Goal: Navigation & Orientation: Find specific page/section

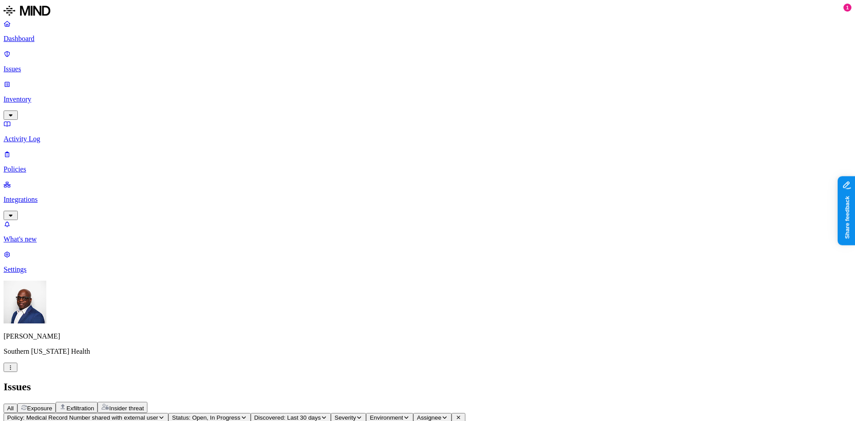
click at [36, 195] on p "Integrations" at bounding box center [428, 199] width 848 height 8
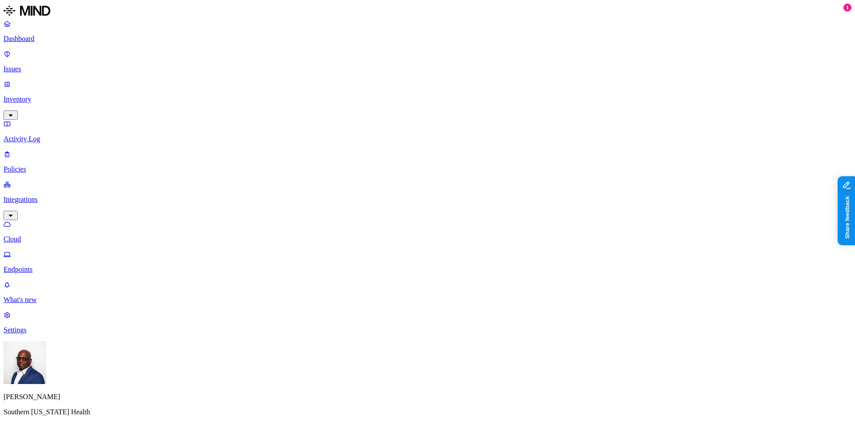
click at [39, 235] on p "Cloud" at bounding box center [428, 239] width 848 height 8
click at [37, 265] on p "Endpoints" at bounding box center [428, 269] width 848 height 8
click at [37, 235] on p "Cloud" at bounding box center [428, 239] width 848 height 8
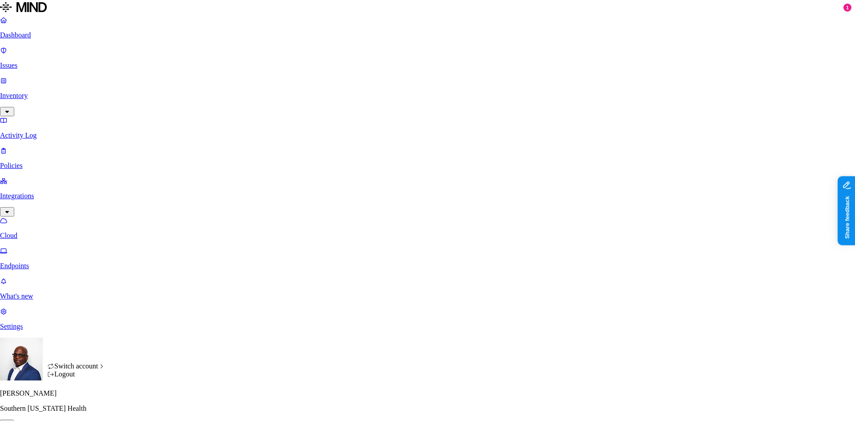
click at [86, 402] on html "Dashboard Issues Inventory Activity Log Policies Integrations Cloud Endpoints W…" at bounding box center [427, 281] width 855 height 563
click at [74, 378] on div "Logout" at bounding box center [76, 374] width 58 height 8
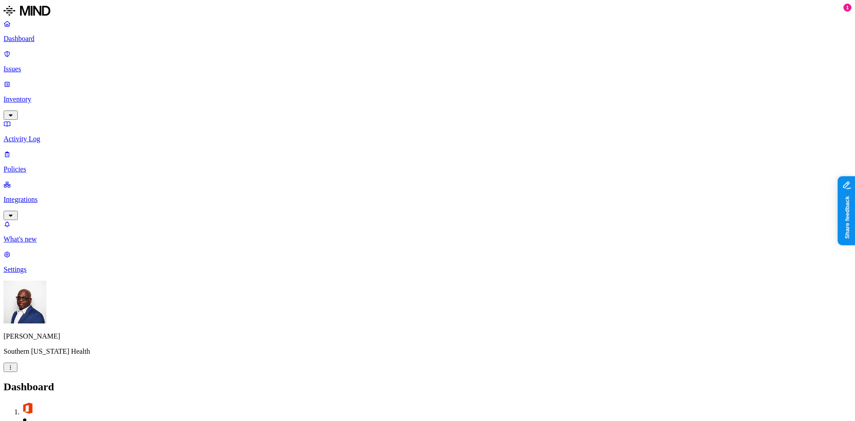
click at [56, 195] on p "Integrations" at bounding box center [428, 199] width 848 height 8
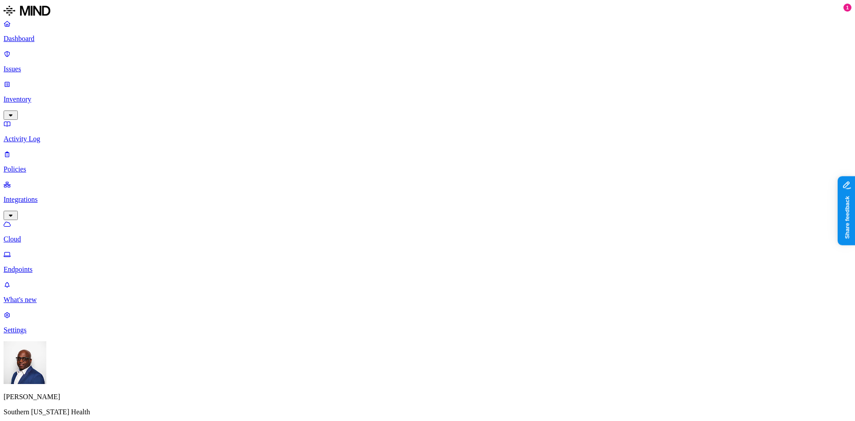
click at [42, 265] on p "Endpoints" at bounding box center [428, 269] width 848 height 8
click at [45, 235] on p "Cloud" at bounding box center [428, 239] width 848 height 8
click at [41, 265] on p "Endpoints" at bounding box center [428, 269] width 848 height 8
click at [45, 235] on p "Cloud" at bounding box center [428, 239] width 848 height 8
click at [41, 265] on p "Endpoints" at bounding box center [428, 269] width 848 height 8
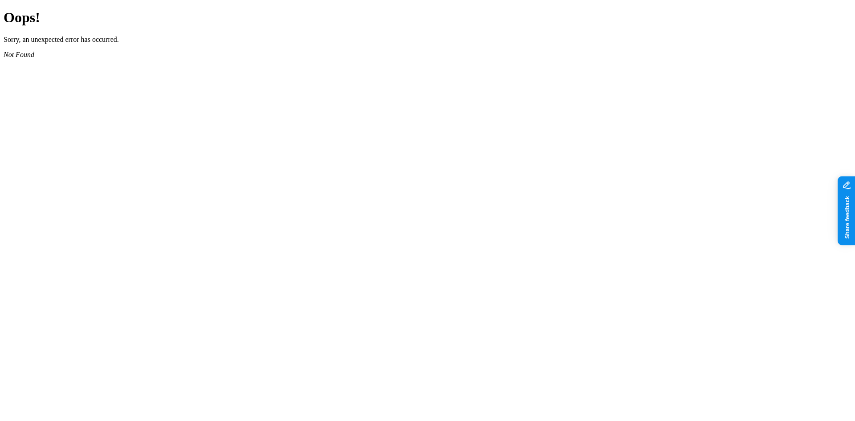
click at [425, 58] on main "Oops! Sorry, an unexpected error has occurred. Not Found" at bounding box center [428, 33] width 848 height 49
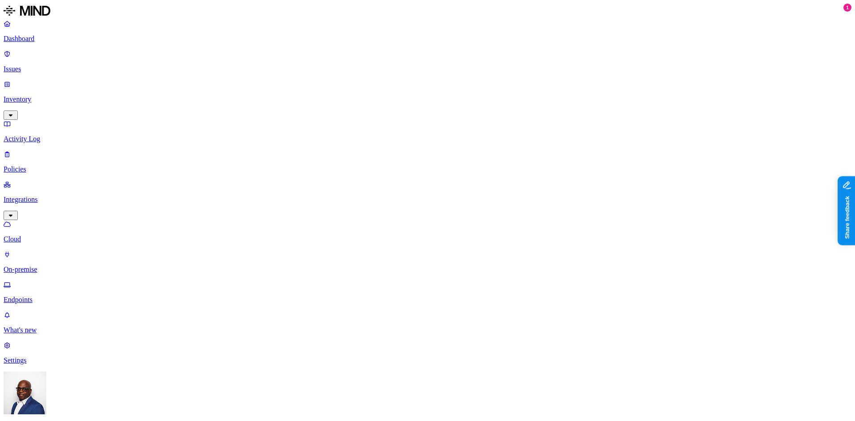
click at [43, 235] on p "Cloud" at bounding box center [428, 239] width 848 height 8
click at [37, 265] on p "On-premise" at bounding box center [428, 269] width 848 height 8
click at [28, 281] on link "Endpoints" at bounding box center [428, 292] width 848 height 23
click at [36, 220] on div "Cloud On-premise Endpoints" at bounding box center [428, 262] width 848 height 84
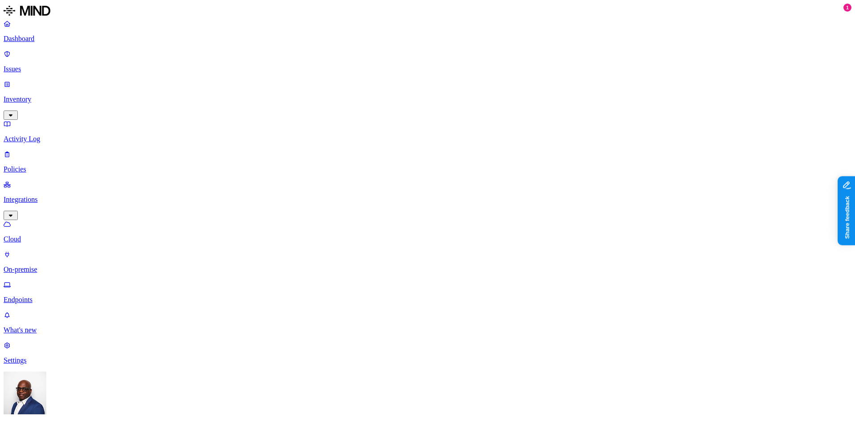
click at [40, 265] on p "On-premise" at bounding box center [428, 269] width 848 height 8
click at [36, 296] on p "Endpoints" at bounding box center [428, 300] width 848 height 8
click at [43, 265] on p "On-premise" at bounding box center [428, 269] width 848 height 8
click at [44, 296] on p "Endpoints" at bounding box center [428, 300] width 848 height 8
click at [42, 265] on p "On-premise" at bounding box center [428, 269] width 848 height 8
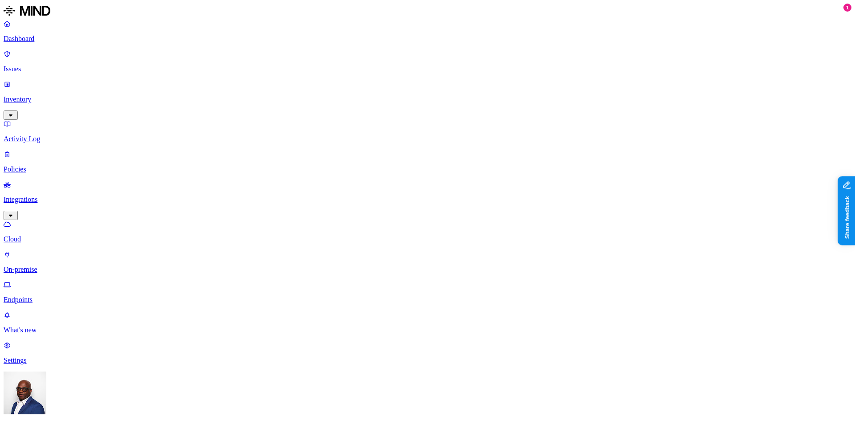
drag, startPoint x: 285, startPoint y: 171, endPoint x: 399, endPoint y: 227, distance: 126.8
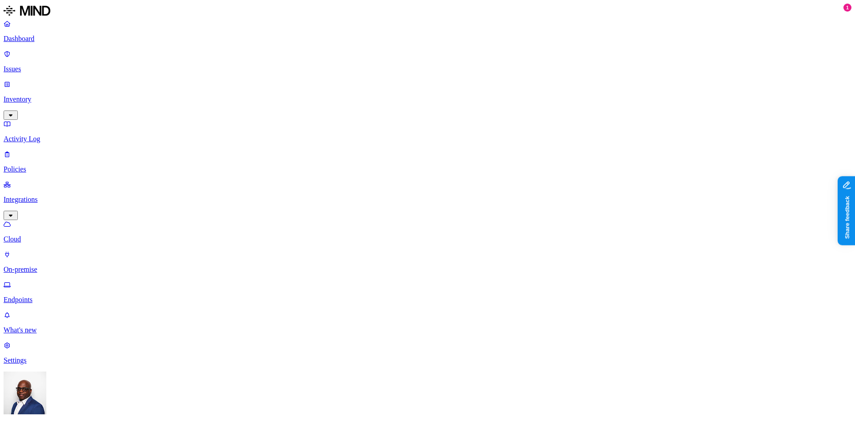
click at [198, 247] on html "Dashboard Issues Inventory Activity Log Policies Integrations Cloud On-premise …" at bounding box center [427, 306] width 855 height 612
drag, startPoint x: 225, startPoint y: 241, endPoint x: 228, endPoint y: 200, distance: 41.1
click at [225, 240] on html "Dashboard Issues Inventory Activity Log Policies Integrations Cloud On-premise …" at bounding box center [427, 306] width 855 height 612
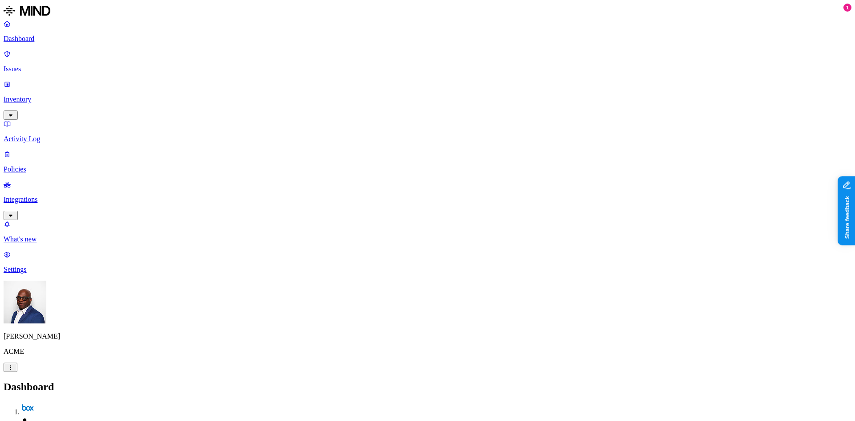
click at [45, 195] on p "Integrations" at bounding box center [428, 199] width 848 height 8
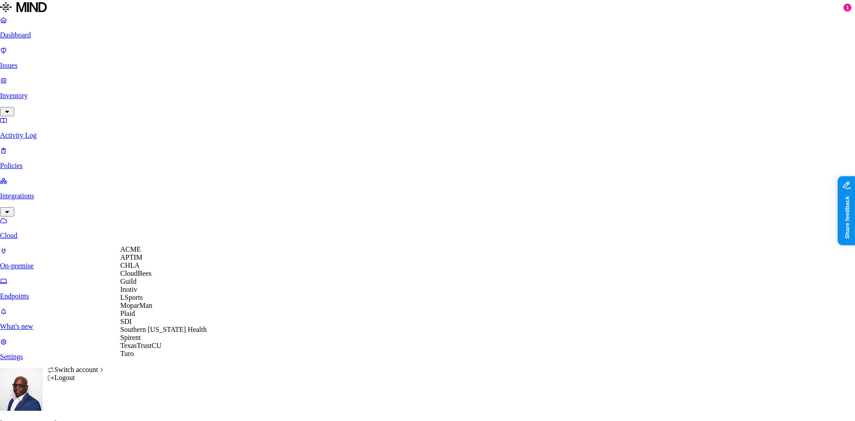
scroll to position [7, 0]
click at [159, 333] on span "Southern [US_STATE] Health" at bounding box center [163, 329] width 86 height 8
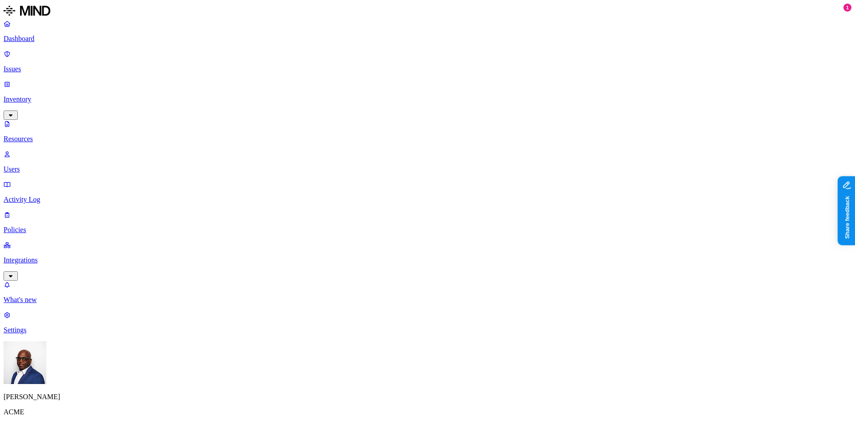
scroll to position [109, 0]
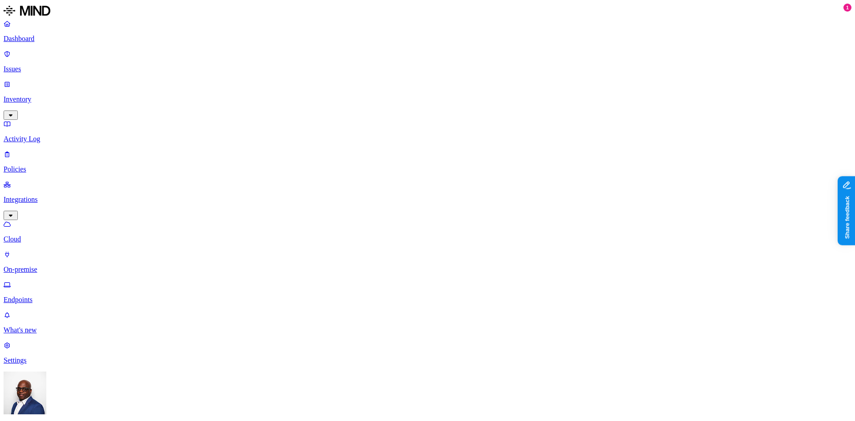
click at [44, 265] on p "On-premise" at bounding box center [428, 269] width 848 height 8
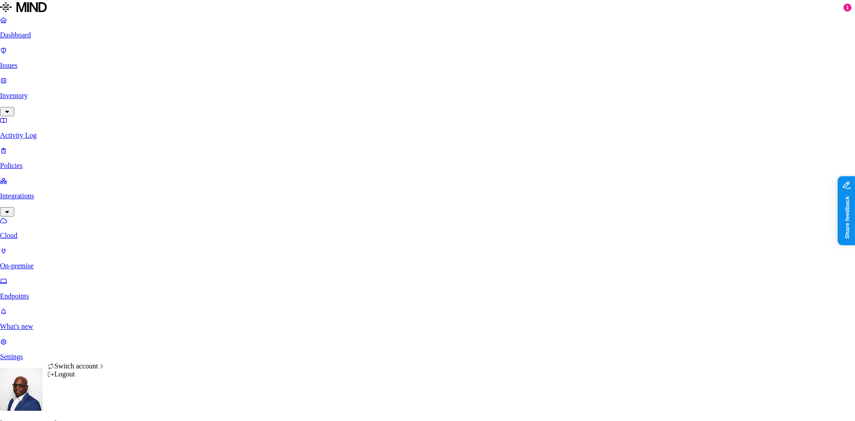
click at [85, 405] on html "Dashboard Issues Inventory Activity Log Policies Integrations Cloud On-premise …" at bounding box center [427, 304] width 855 height 608
click at [138, 253] on span "ACME" at bounding box center [130, 249] width 20 height 8
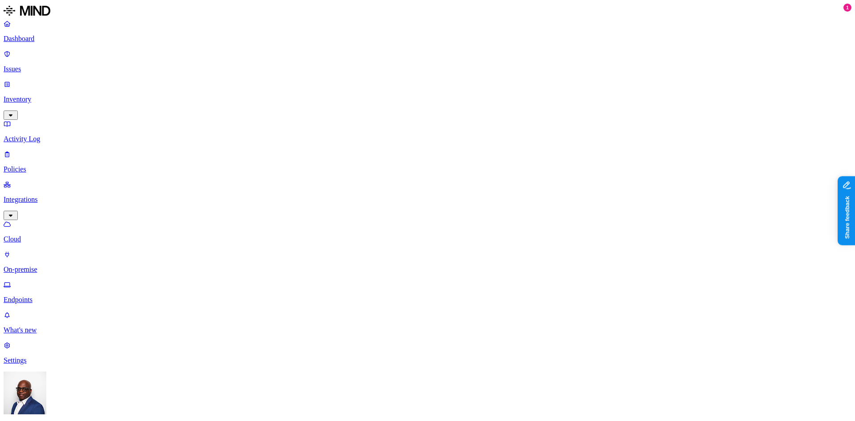
click at [29, 40] on p "Dashboard" at bounding box center [428, 39] width 848 height 8
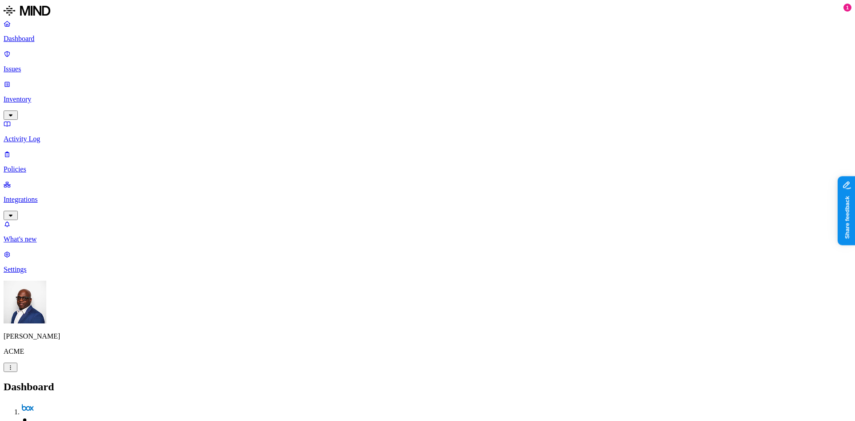
drag, startPoint x: 406, startPoint y: 215, endPoint x: 459, endPoint y: 204, distance: 53.7
drag, startPoint x: 460, startPoint y: 211, endPoint x: 437, endPoint y: 221, distance: 24.3
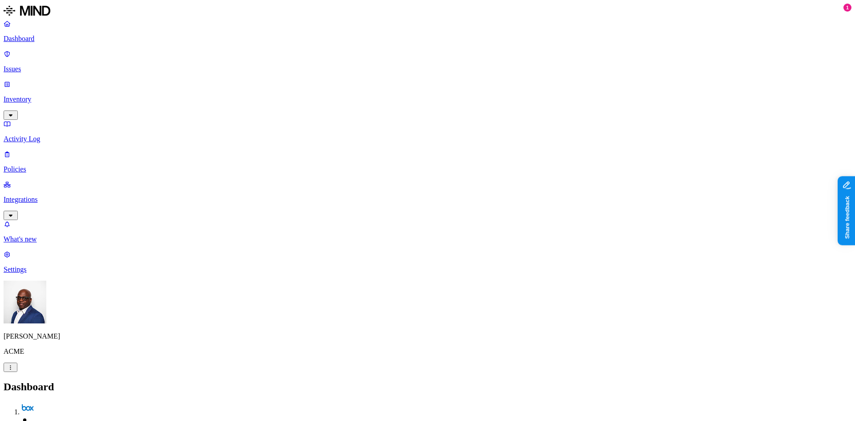
scroll to position [89, 0]
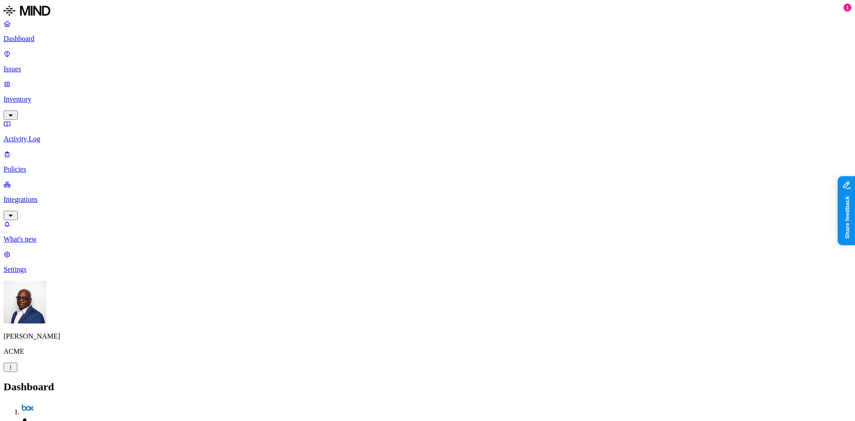
drag, startPoint x: 164, startPoint y: 37, endPoint x: 167, endPoint y: 49, distance: 12.4
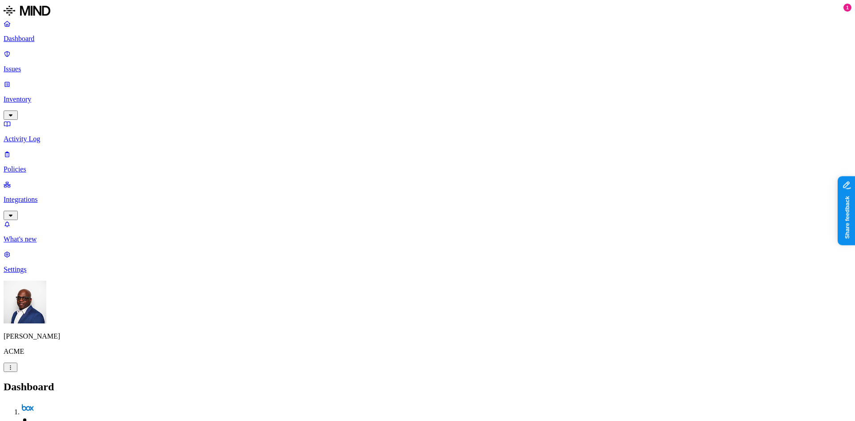
click at [52, 405] on span "Exposure" at bounding box center [39, 408] width 25 height 7
click at [144, 405] on span "Insider threat" at bounding box center [126, 408] width 35 height 7
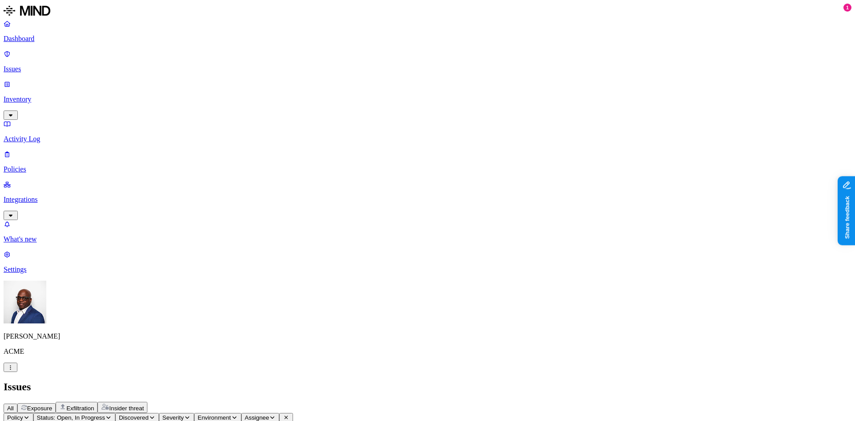
click at [52, 405] on span "Exposure" at bounding box center [39, 408] width 25 height 7
click at [94, 405] on span "Exfiltration" at bounding box center [80, 408] width 28 height 7
click at [46, 37] on p "Dashboard" at bounding box center [428, 39] width 848 height 8
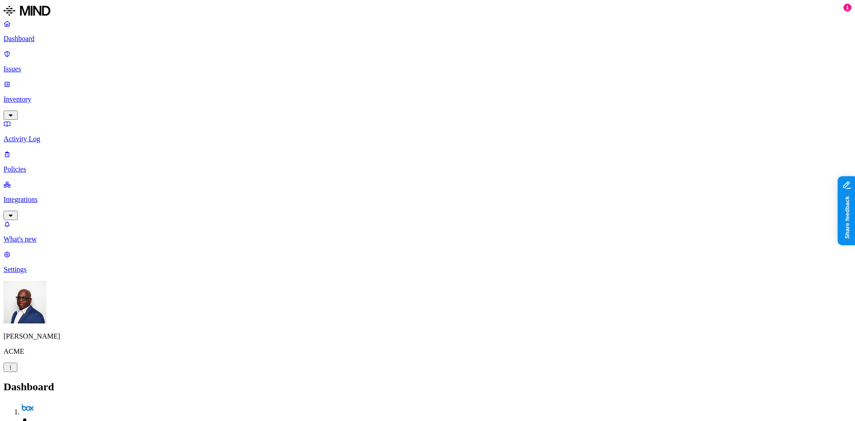
click at [31, 95] on p "Inventory" at bounding box center [428, 99] width 848 height 8
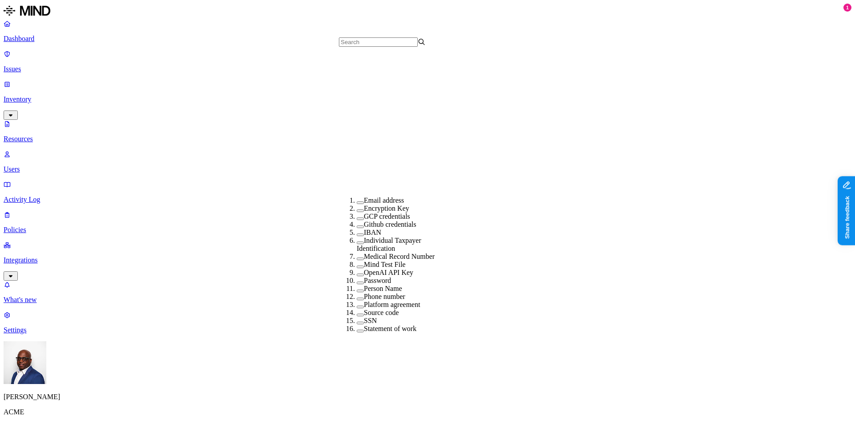
scroll to position [257, 0]
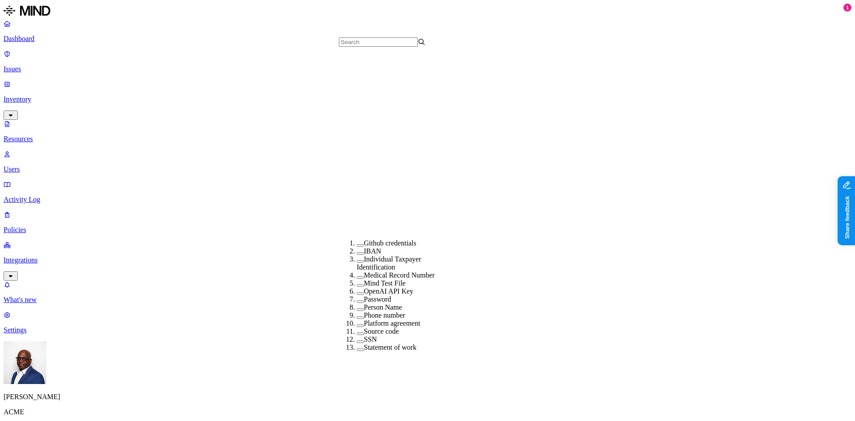
click at [357, 332] on button "button" at bounding box center [360, 333] width 7 height 3
drag, startPoint x: 527, startPoint y: 305, endPoint x: 618, endPoint y: 276, distance: 94.9
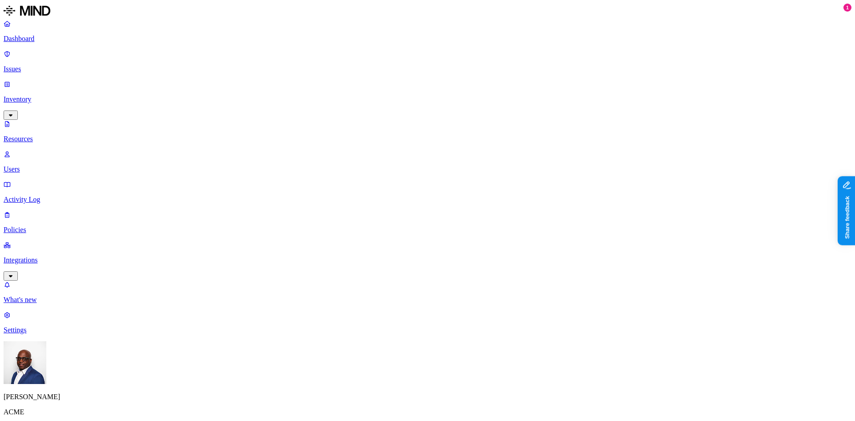
drag, startPoint x: 525, startPoint y: 324, endPoint x: 622, endPoint y: 283, distance: 105.9
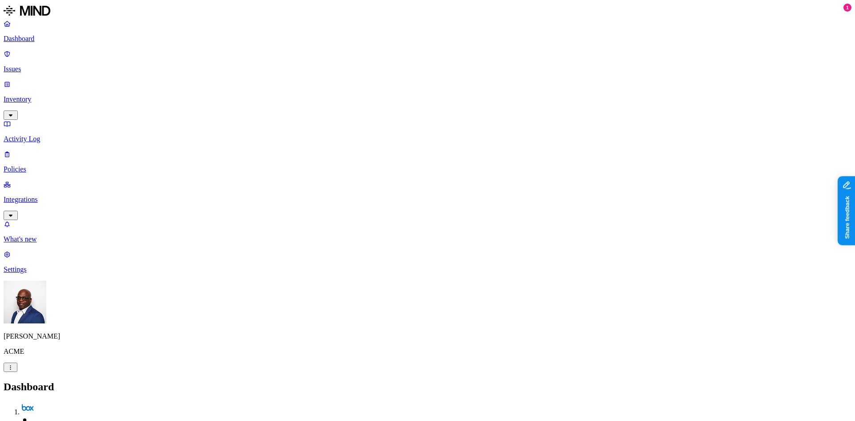
scroll to position [89, 0]
click at [61, 195] on p "Integrations" at bounding box center [428, 199] width 848 height 8
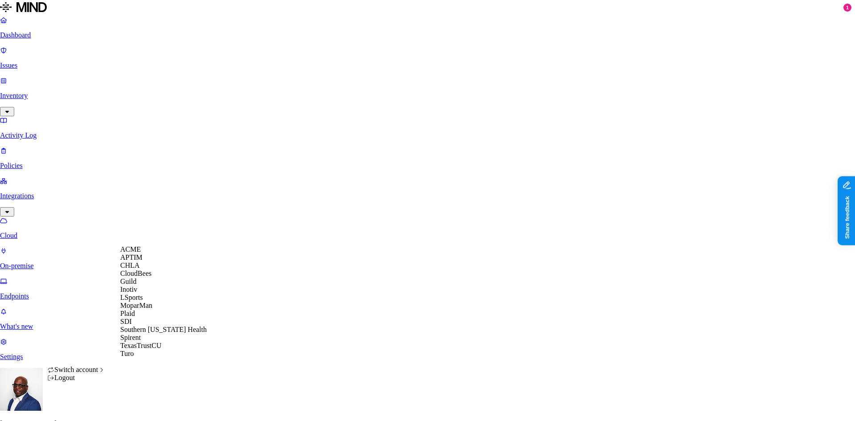
scroll to position [7, 0]
click at [169, 333] on span "Southern [US_STATE] Health" at bounding box center [163, 329] width 86 height 8
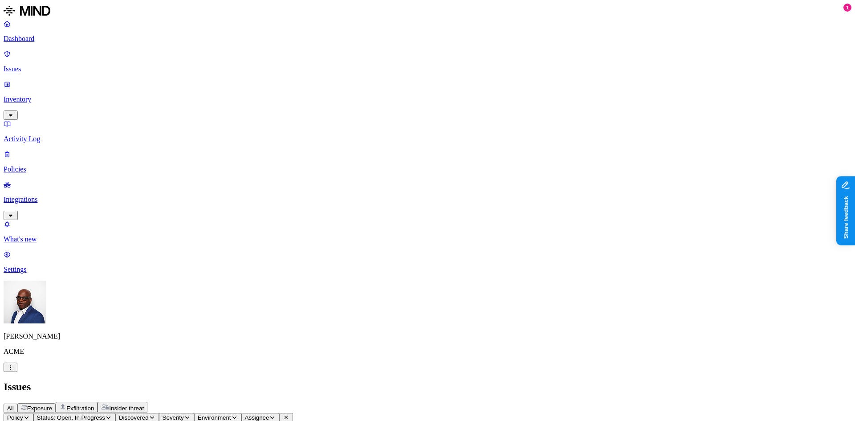
click at [14, 370] on icon "button" at bounding box center [10, 367] width 7 height 5
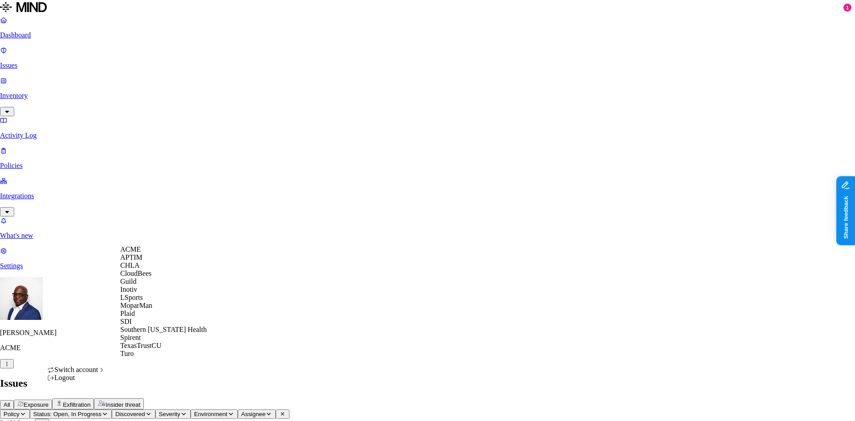
scroll to position [45, 0]
click at [156, 333] on span "Southern [US_STATE] Health" at bounding box center [163, 329] width 86 height 8
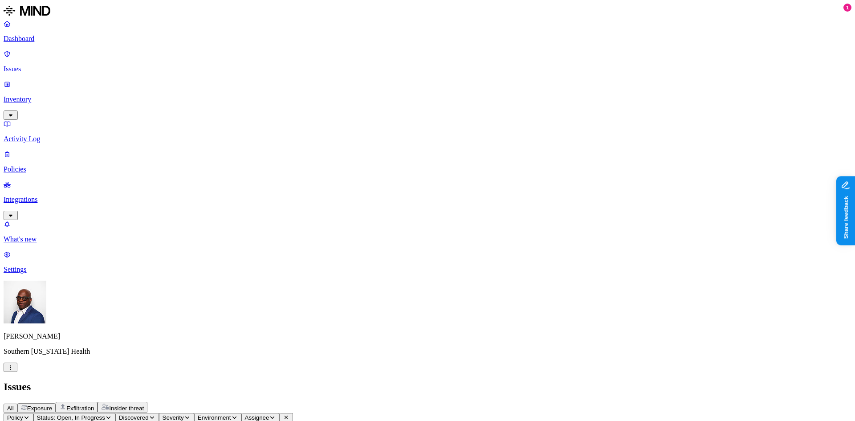
click at [55, 195] on p "Integrations" at bounding box center [428, 199] width 848 height 8
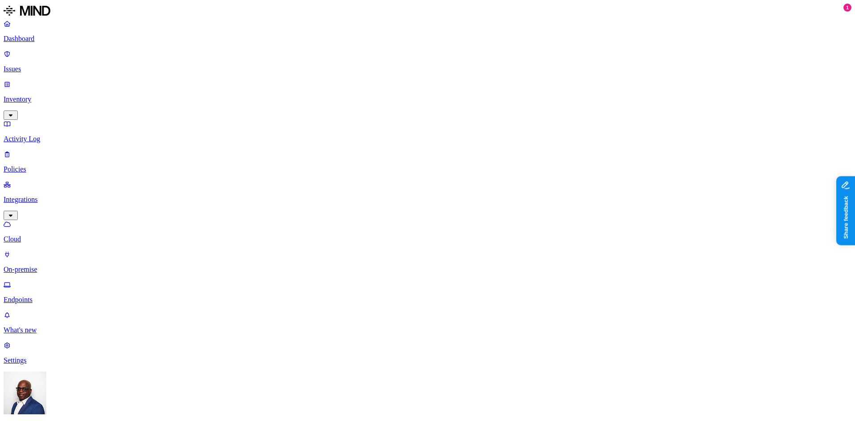
click at [44, 296] on p "Endpoints" at bounding box center [428, 300] width 848 height 8
click at [51, 265] on p "On-premise" at bounding box center [428, 269] width 848 height 8
click at [47, 235] on p "Cloud" at bounding box center [428, 239] width 848 height 8
click at [41, 265] on p "On-premise" at bounding box center [428, 269] width 848 height 8
click at [36, 95] on p "Inventory" at bounding box center [428, 99] width 848 height 8
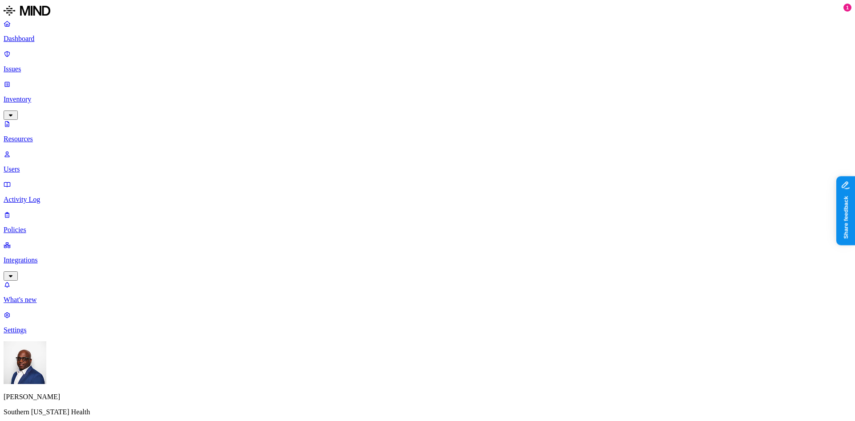
click at [40, 256] on p "Integrations" at bounding box center [428, 260] width 848 height 8
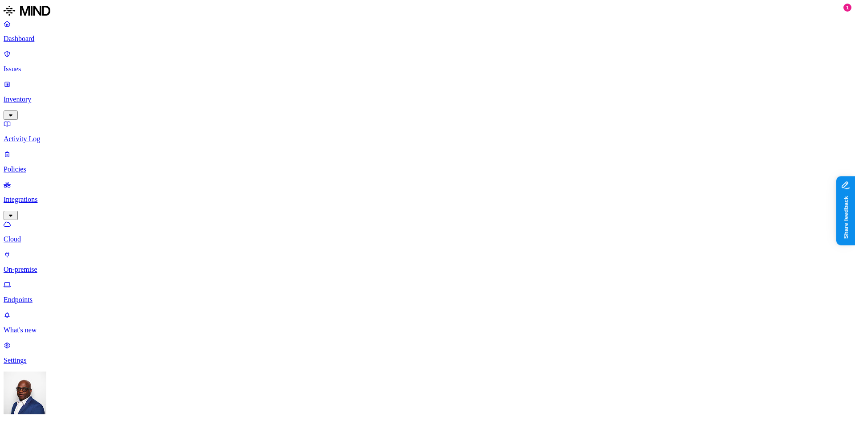
click at [36, 265] on p "On-premise" at bounding box center [428, 269] width 848 height 8
